Goal: Information Seeking & Learning: Learn about a topic

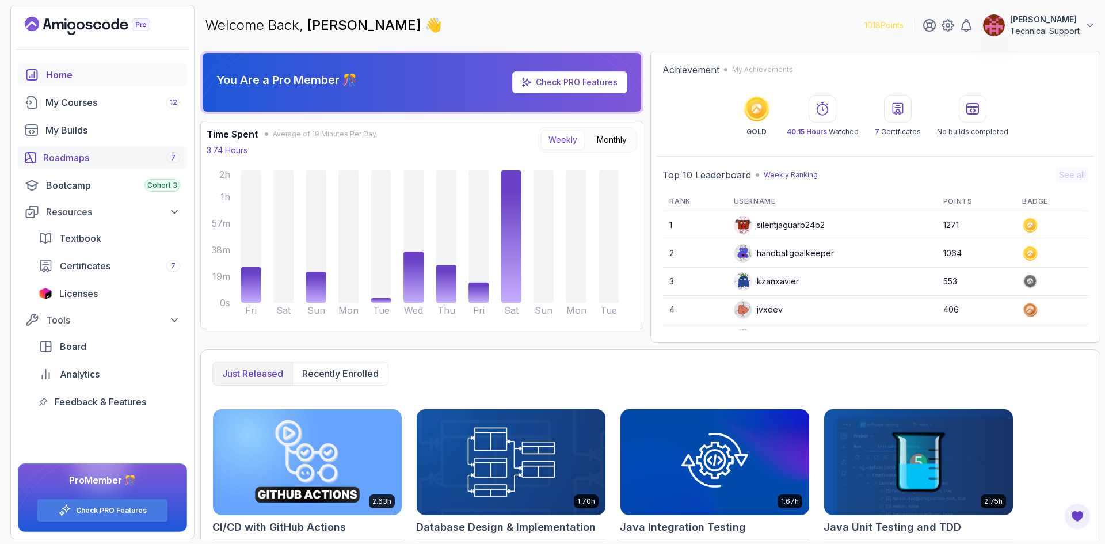
click at [97, 158] on div "Roadmaps 7" at bounding box center [111, 158] width 137 height 14
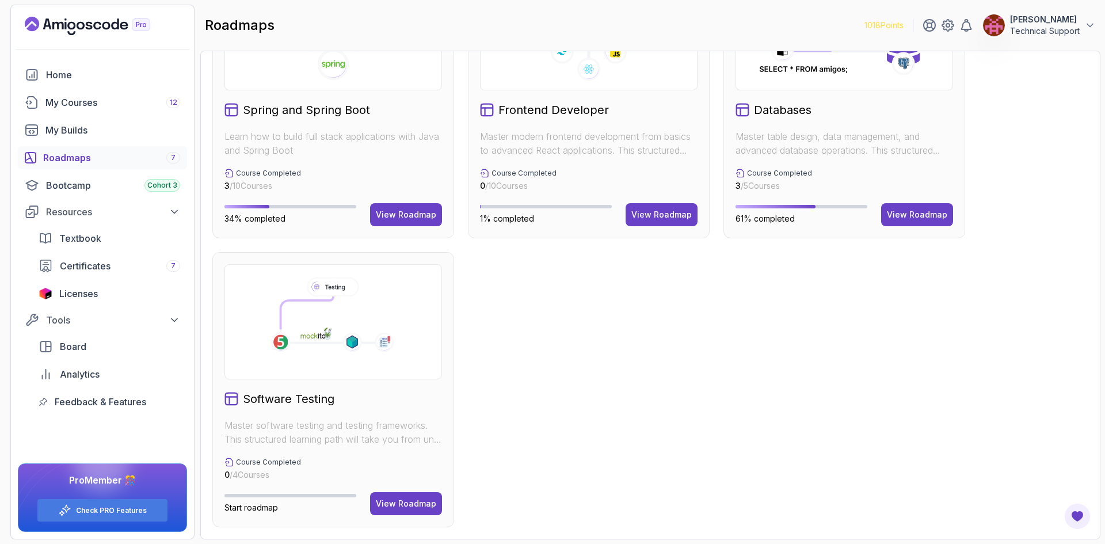
scroll to position [331, 0]
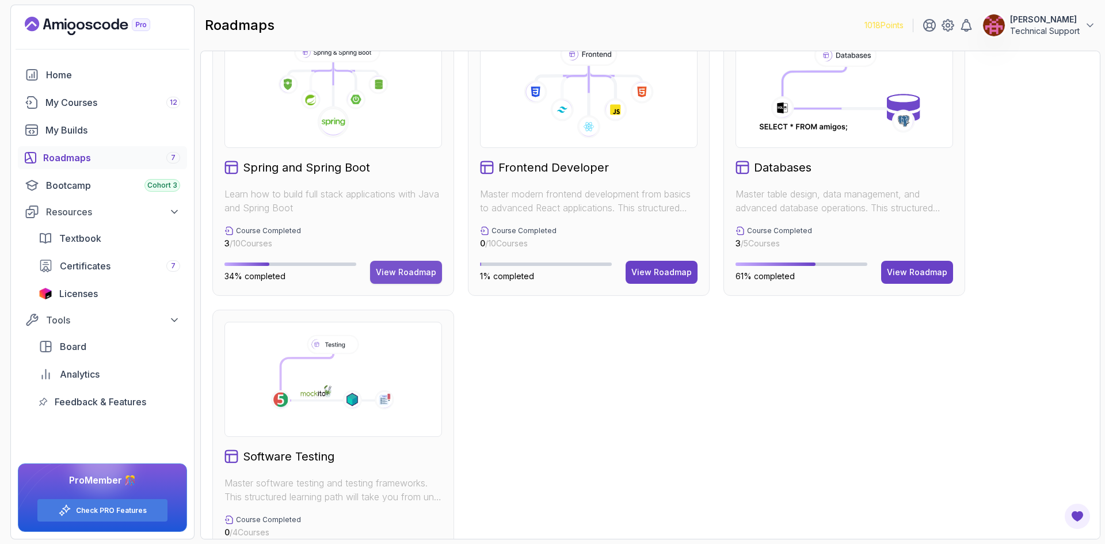
click at [405, 277] on div "View Roadmap" at bounding box center [406, 272] width 60 height 12
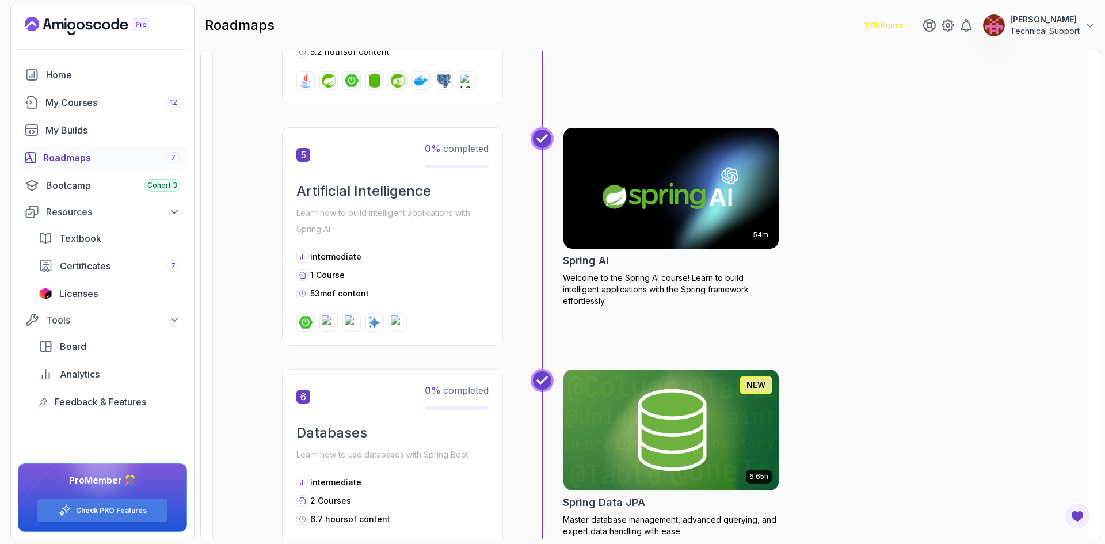
scroll to position [1163, 0]
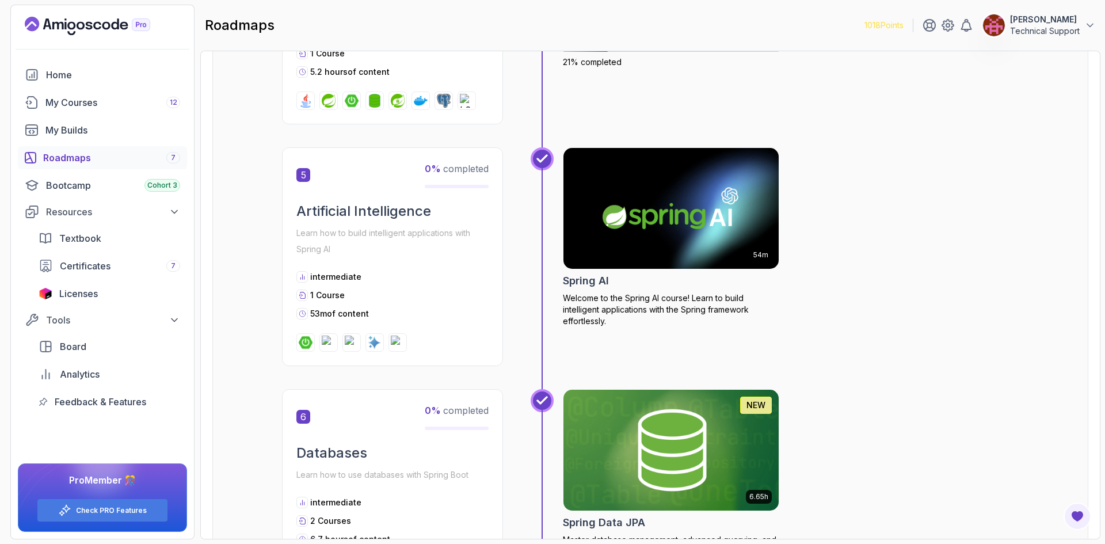
click at [975, 357] on div "54m Spring AI Welcome to the Spring AI course! Learn to build intelligent appli…" at bounding box center [791, 256] width 456 height 219
click at [981, 363] on div "54m Spring AI Welcome to the Spring AI course! Learn to build intelligent appli…" at bounding box center [791, 256] width 456 height 219
click at [952, 364] on div "54m Spring AI Welcome to the Spring AI course! Learn to build intelligent appli…" at bounding box center [791, 256] width 456 height 219
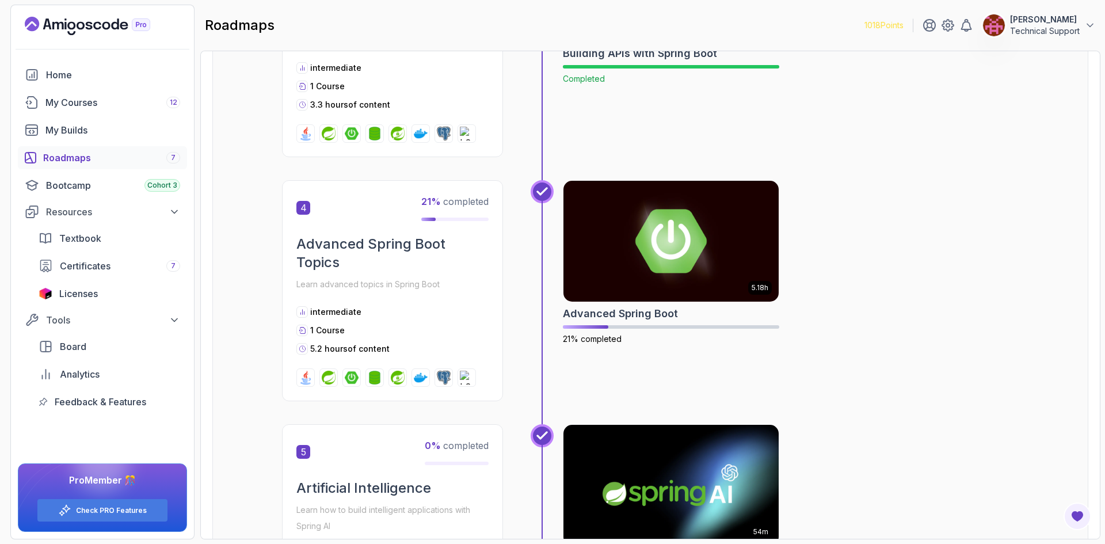
scroll to position [875, 0]
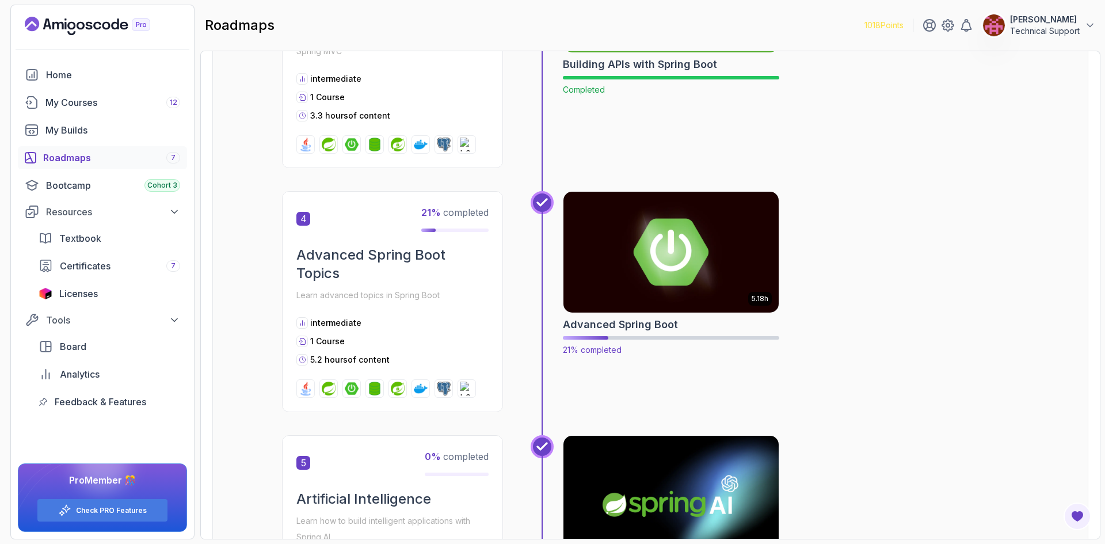
click at [695, 249] on img at bounding box center [671, 252] width 226 height 127
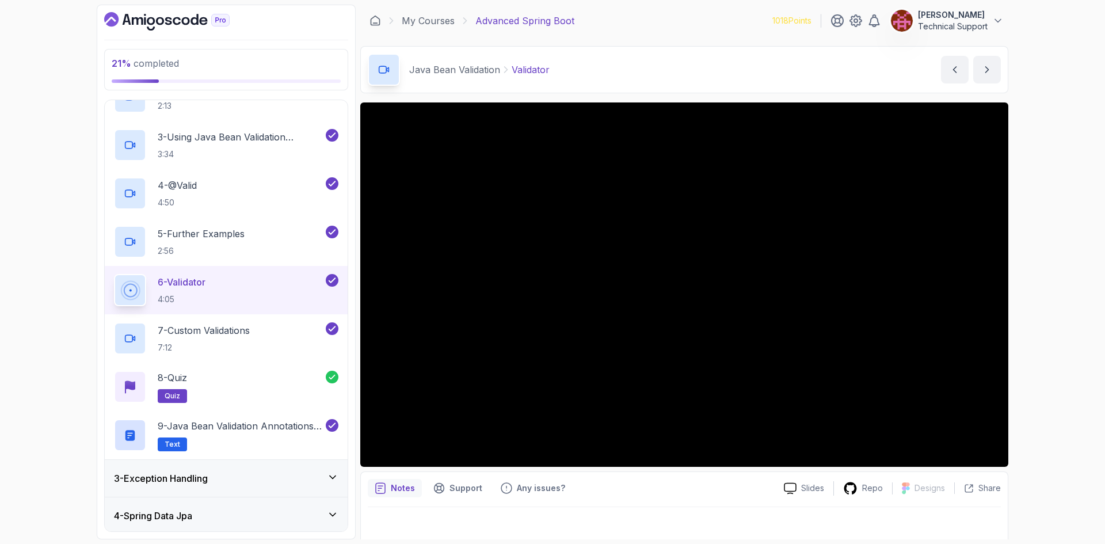
scroll to position [115, 0]
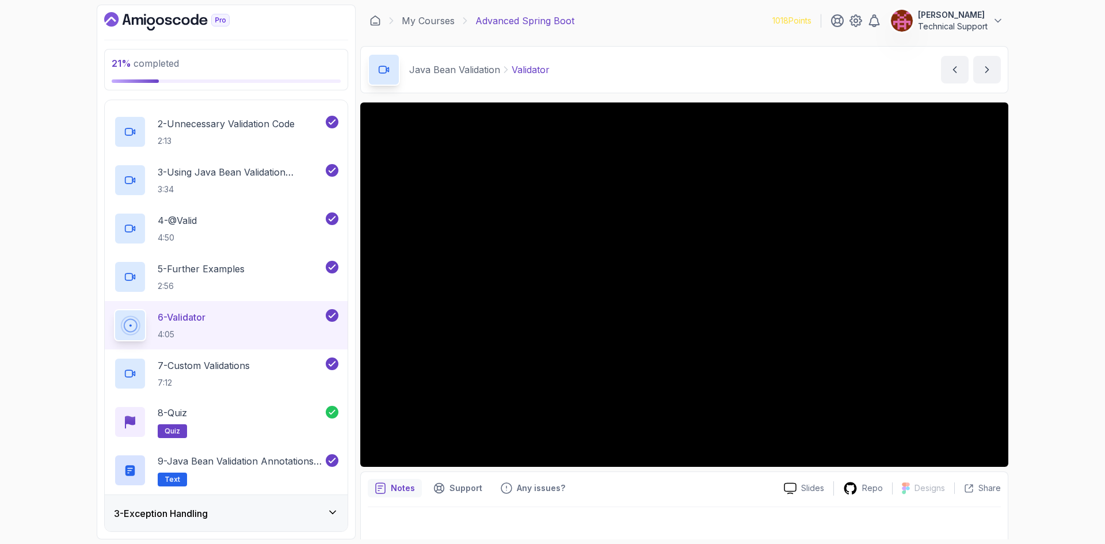
click at [273, 504] on div "3 - Exception Handling" at bounding box center [226, 513] width 243 height 37
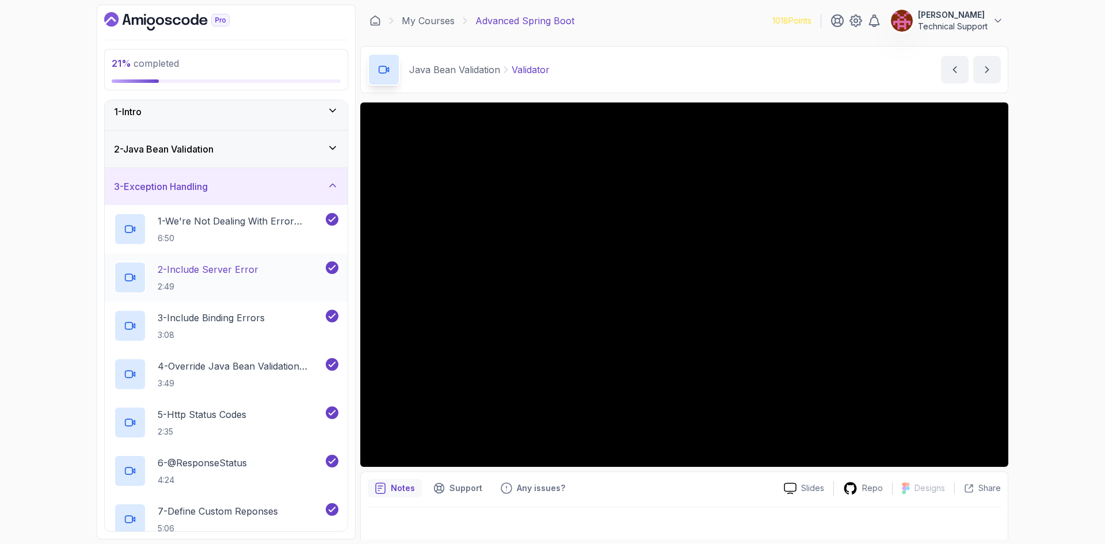
scroll to position [0, 0]
